Goal: Transaction & Acquisition: Purchase product/service

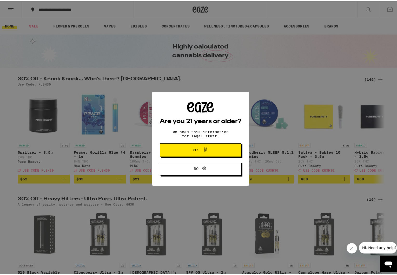
click at [193, 149] on span "Yes" at bounding box center [195, 149] width 7 height 4
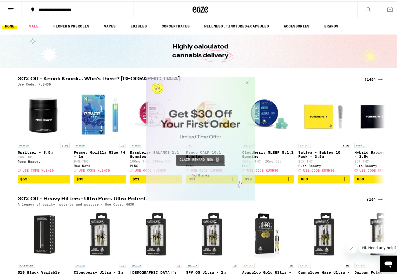
click at [247, 82] on button "Close Modal" at bounding box center [246, 83] width 14 height 12
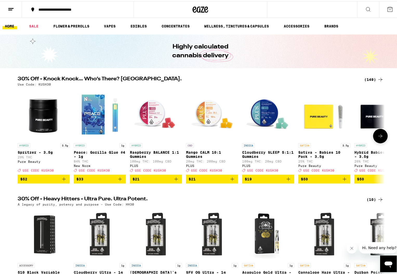
click at [380, 138] on icon at bounding box center [380, 135] width 6 height 6
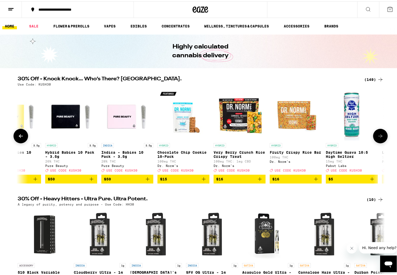
click at [379, 138] on icon at bounding box center [380, 135] width 6 height 6
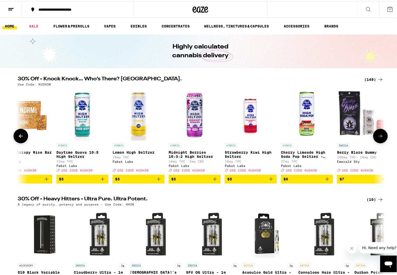
scroll to position [0, 618]
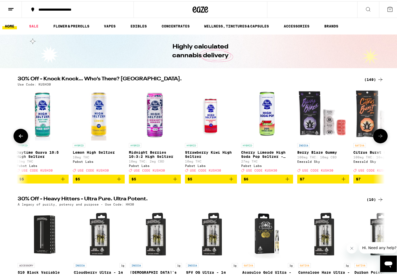
click at [379, 138] on icon at bounding box center [380, 135] width 6 height 6
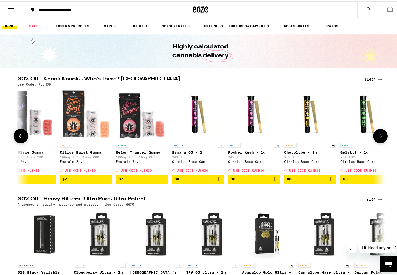
scroll to position [0, 927]
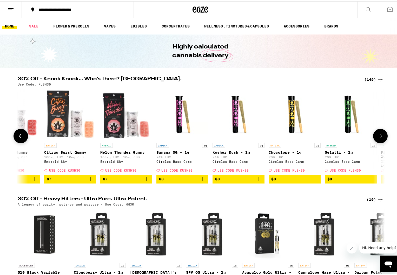
click at [379, 138] on icon at bounding box center [380, 135] width 6 height 6
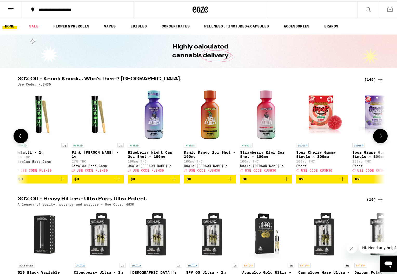
click at [379, 138] on icon at bounding box center [380, 135] width 6 height 6
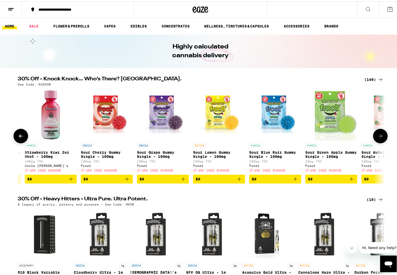
scroll to position [0, 1545]
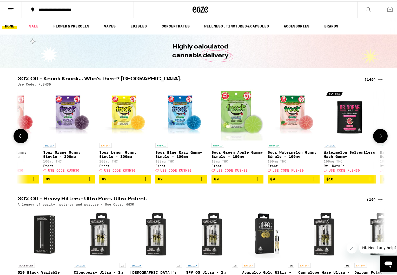
click at [379, 138] on icon at bounding box center [380, 135] width 6 height 6
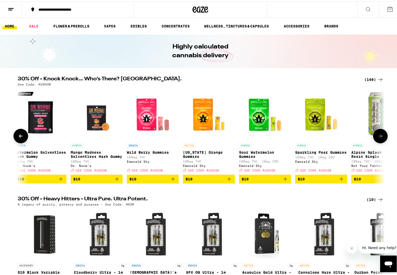
click at [379, 138] on icon at bounding box center [380, 135] width 6 height 6
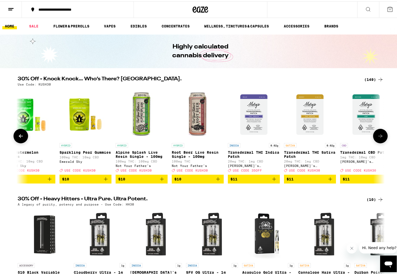
scroll to position [0, 2163]
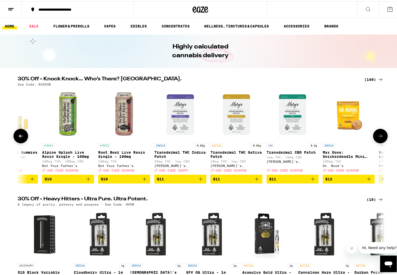
click at [379, 138] on icon at bounding box center [380, 135] width 6 height 6
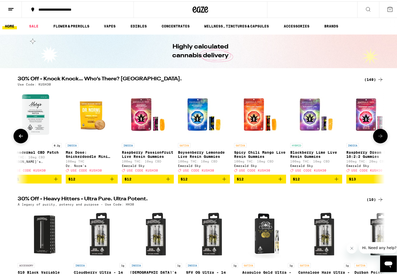
scroll to position [0, 2472]
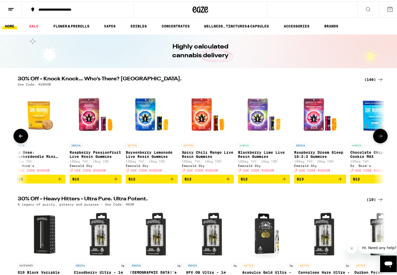
click at [379, 138] on icon at bounding box center [380, 135] width 6 height 6
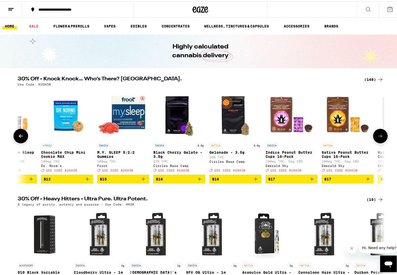
click at [379, 138] on icon at bounding box center [380, 135] width 6 height 6
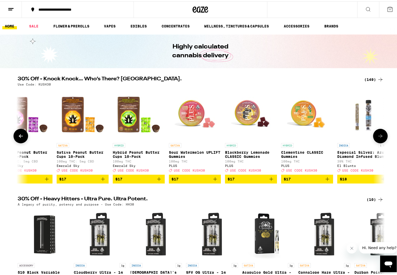
scroll to position [0, 3090]
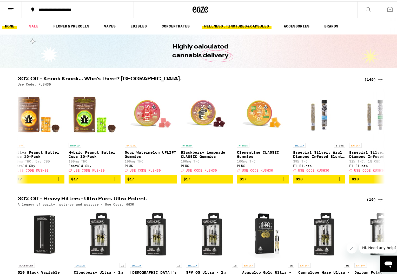
click at [240, 25] on link "WELLNESS, TINCTURES & CAPSULES" at bounding box center [236, 25] width 70 height 6
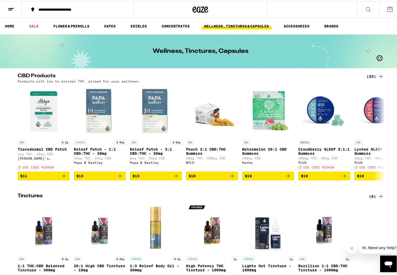
click at [370, 198] on div "(6)" at bounding box center [376, 195] width 15 height 6
click at [377, 198] on icon at bounding box center [380, 195] width 6 height 6
click at [379, 135] on icon at bounding box center [380, 132] width 6 height 6
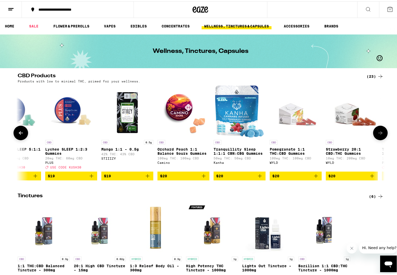
click at [380, 134] on icon at bounding box center [380, 132] width 6 height 6
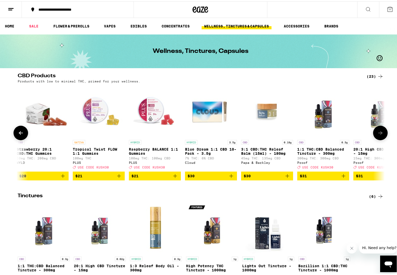
click at [381, 134] on icon at bounding box center [380, 132] width 6 height 6
